Goal: Check status: Check status

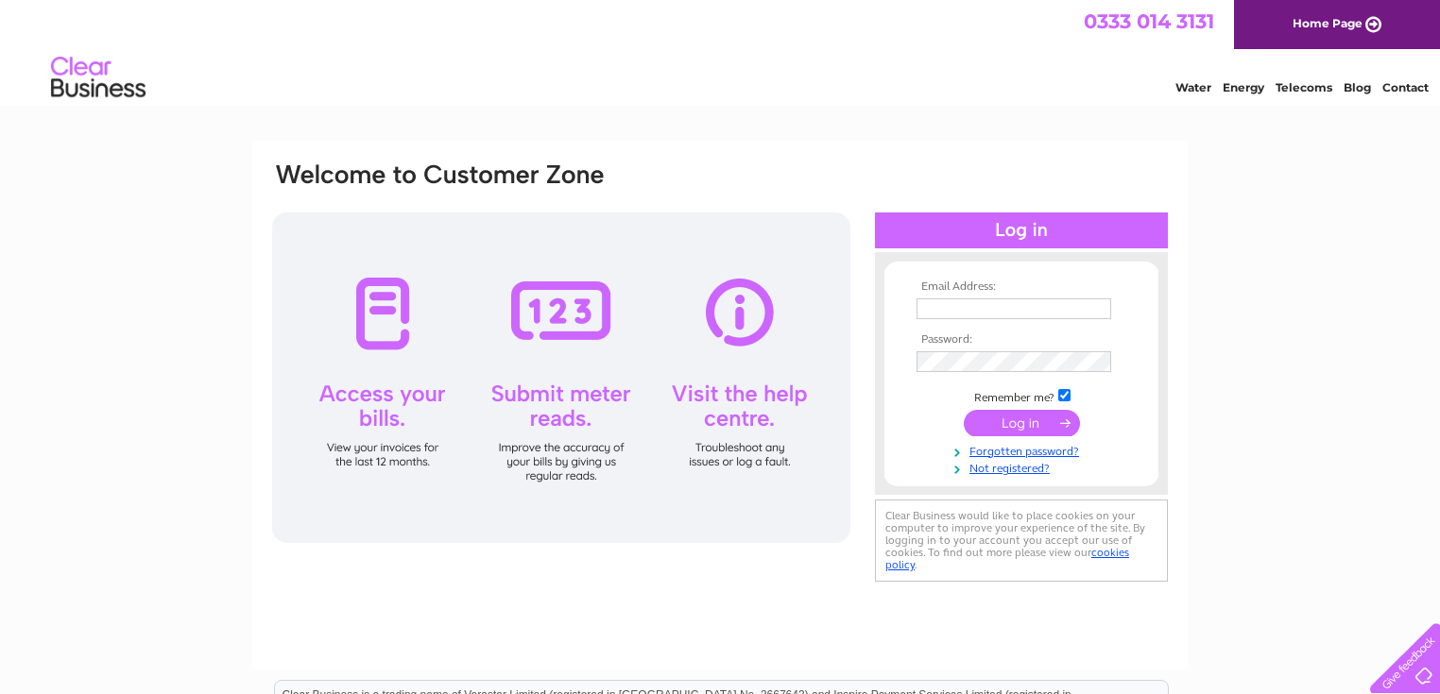
type input "[EMAIL_ADDRESS][DOMAIN_NAME]"
click at [1020, 428] on input "submit" at bounding box center [1022, 423] width 116 height 26
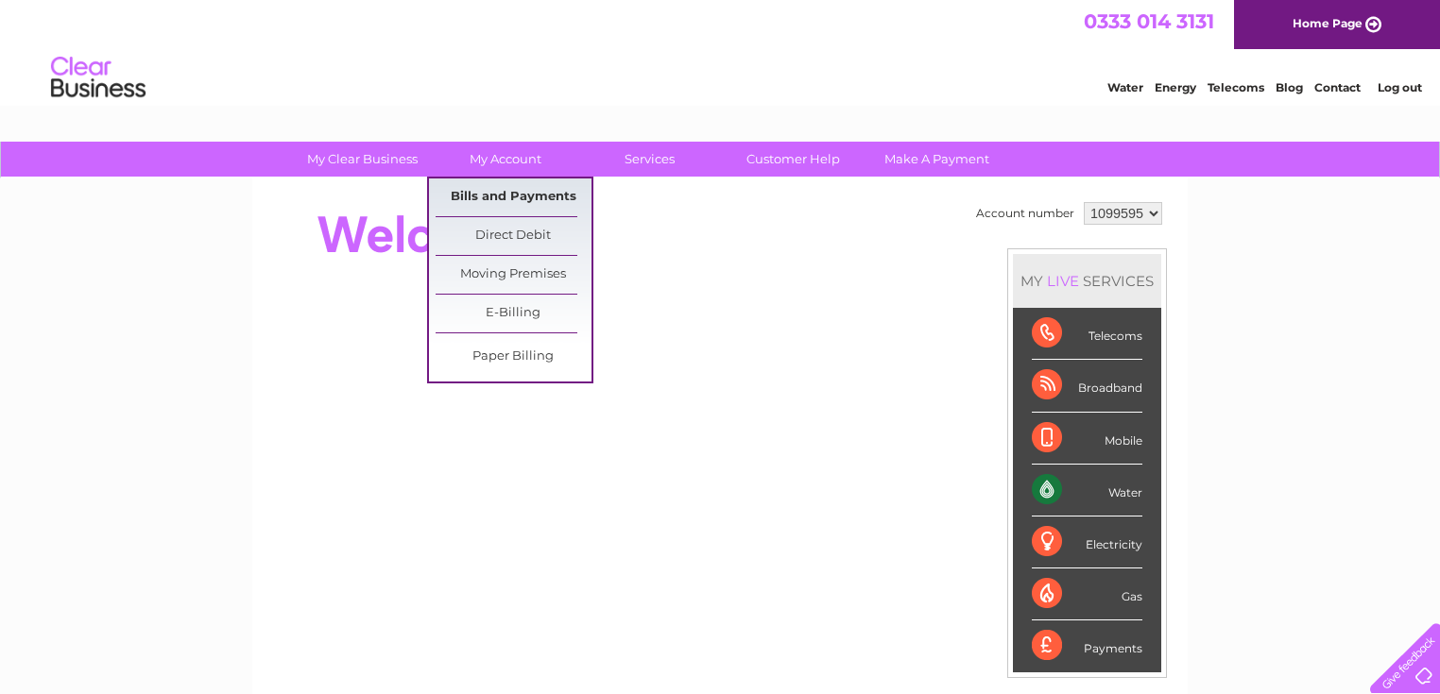
click at [477, 205] on link "Bills and Payments" at bounding box center [513, 198] width 156 height 38
